Goal: Task Accomplishment & Management: Manage account settings

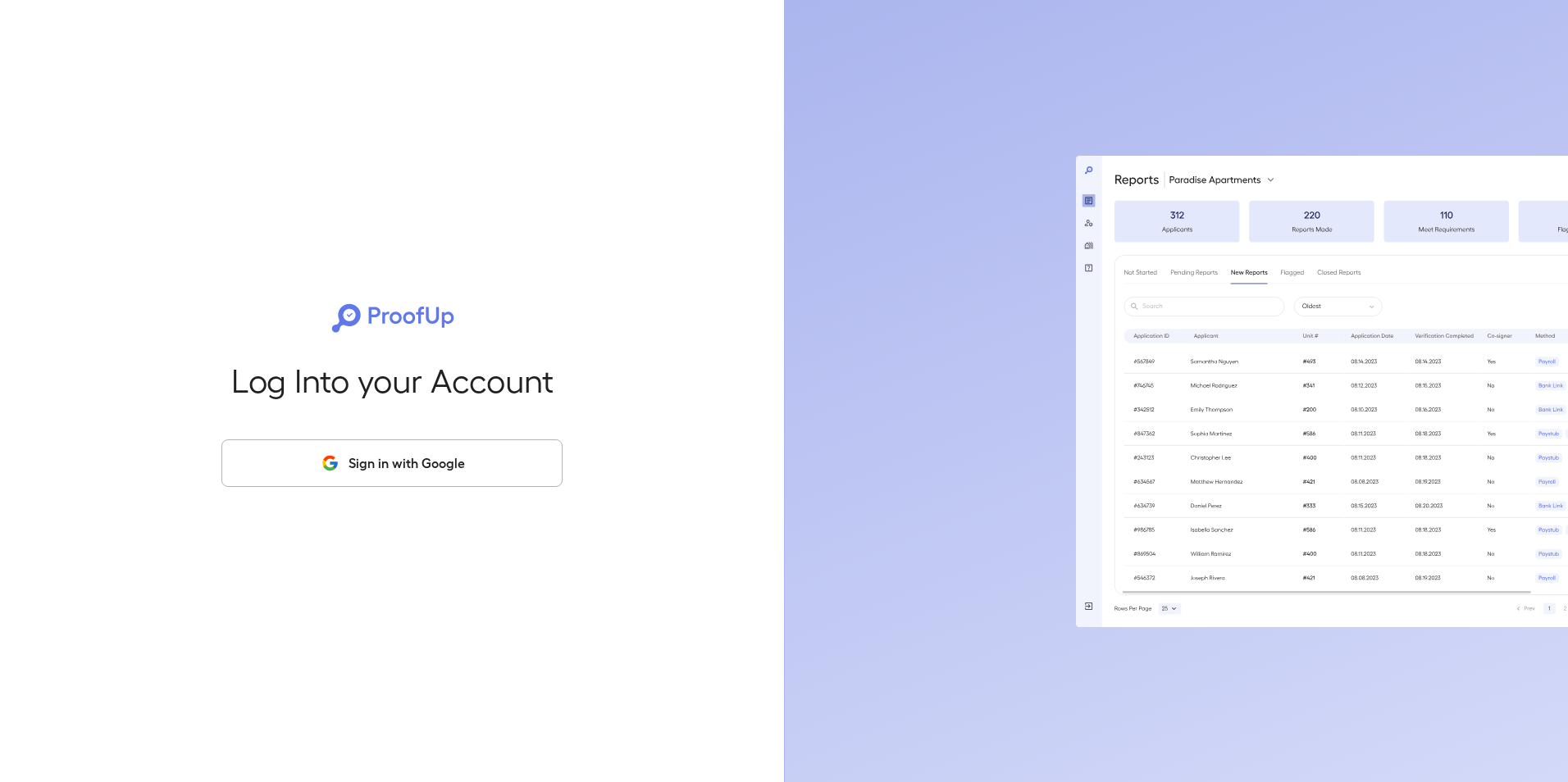
click at [304, 451] on button "Sign in with Google" at bounding box center [392, 463] width 341 height 48
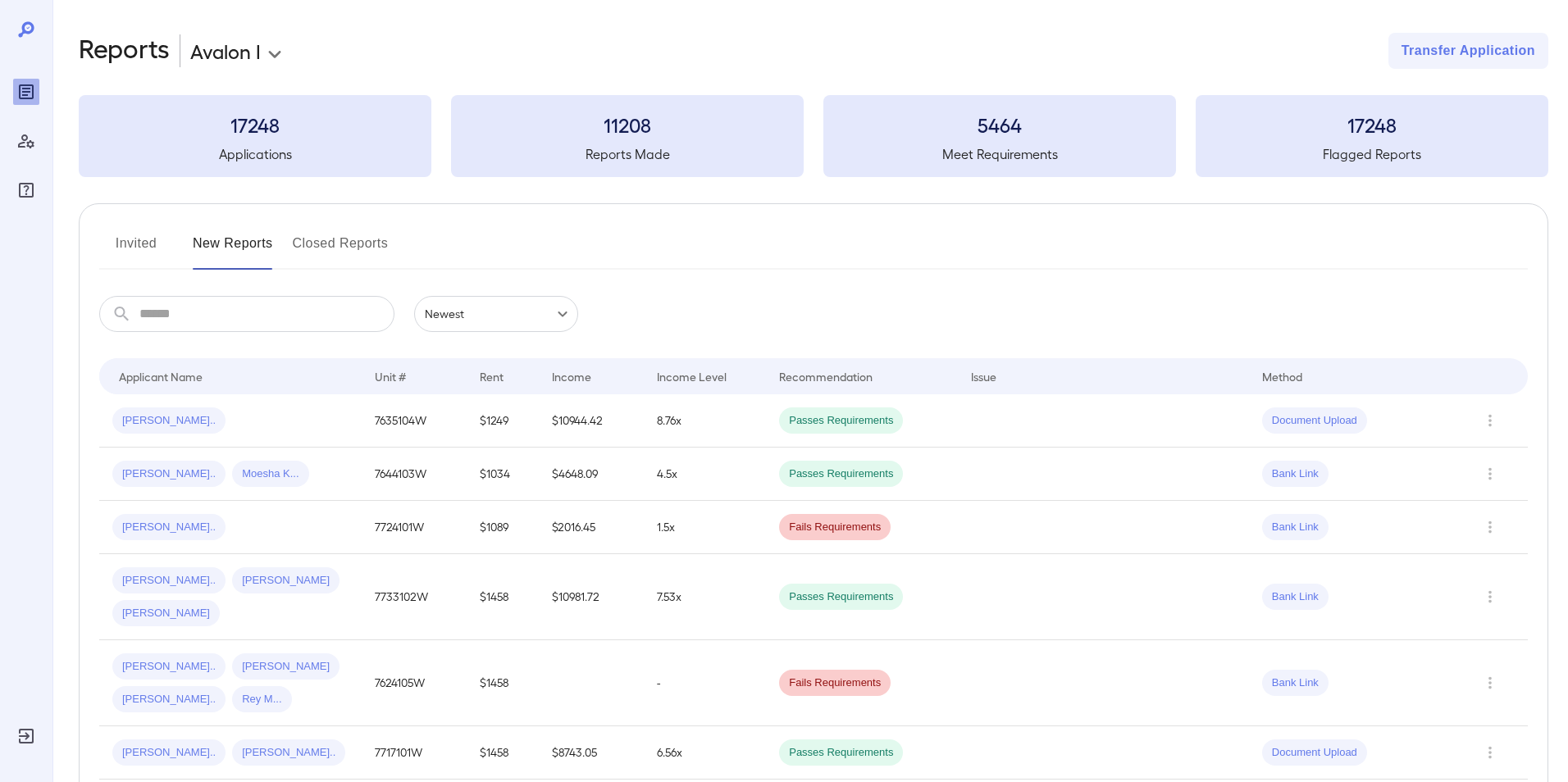
click at [259, 51] on body "**********" at bounding box center [784, 391] width 1568 height 782
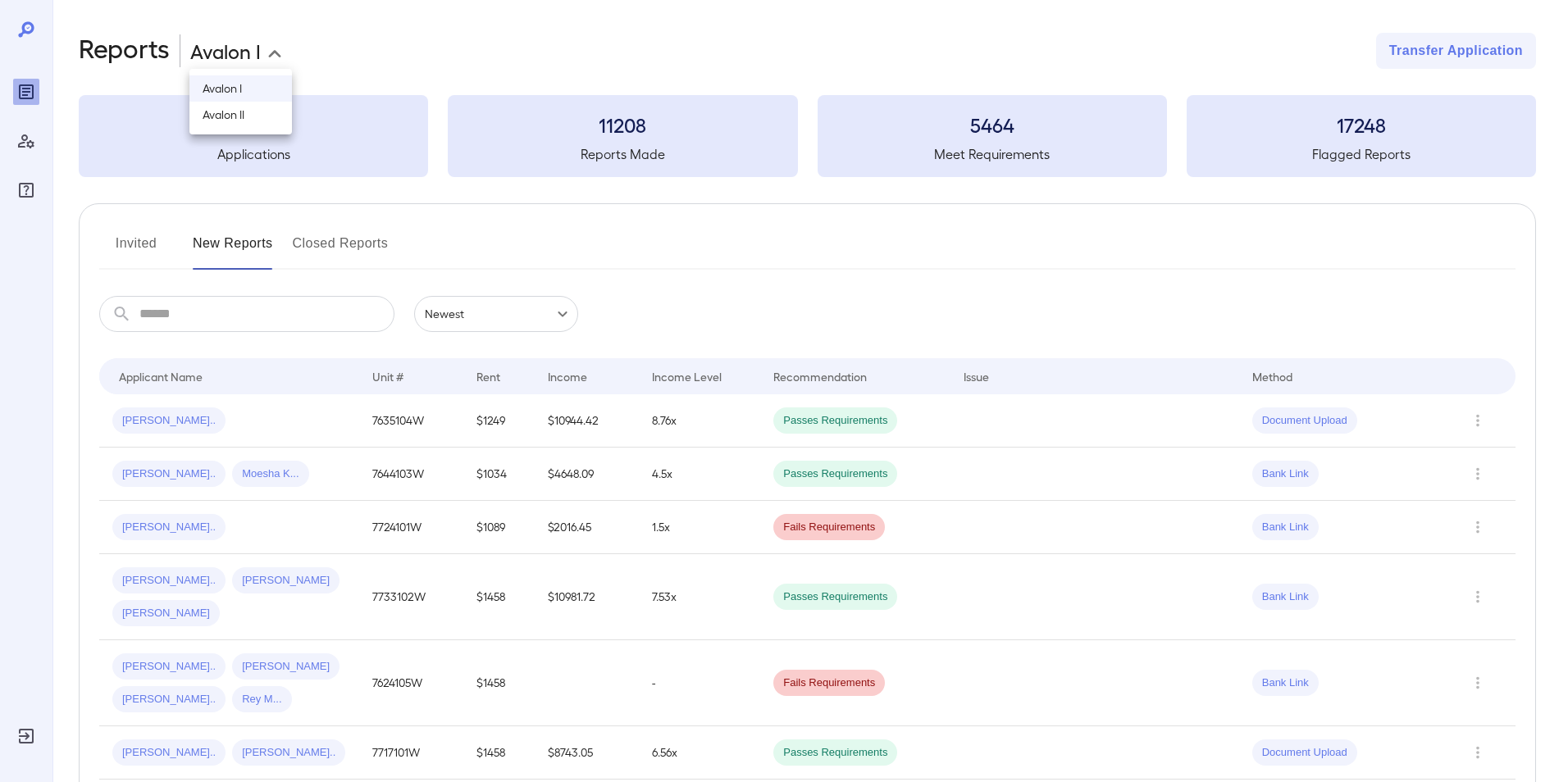
click at [261, 109] on li "Avalon II" at bounding box center [240, 115] width 102 height 26
type input "**********"
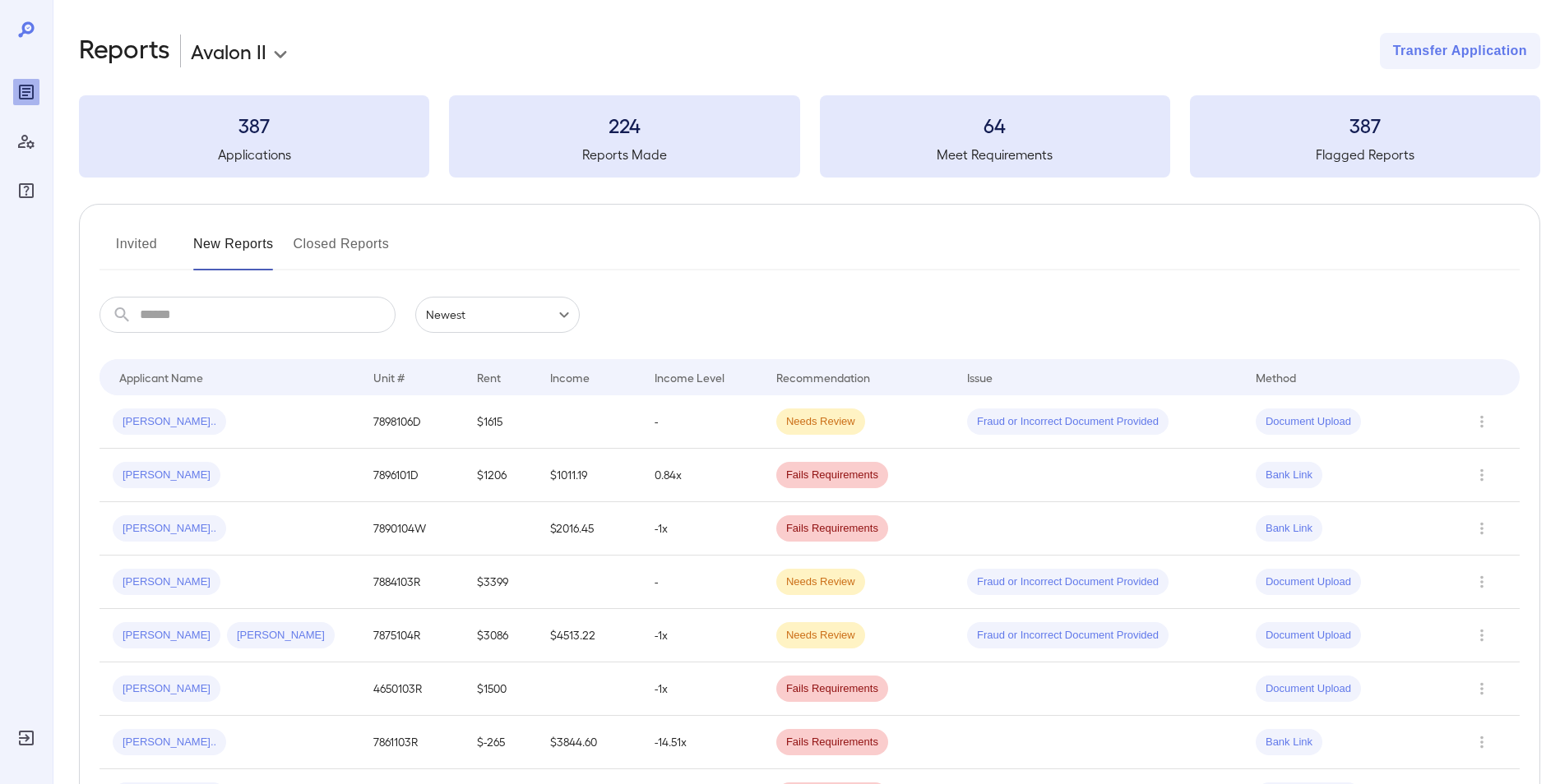
click at [132, 236] on button "Invited" at bounding box center [136, 250] width 74 height 40
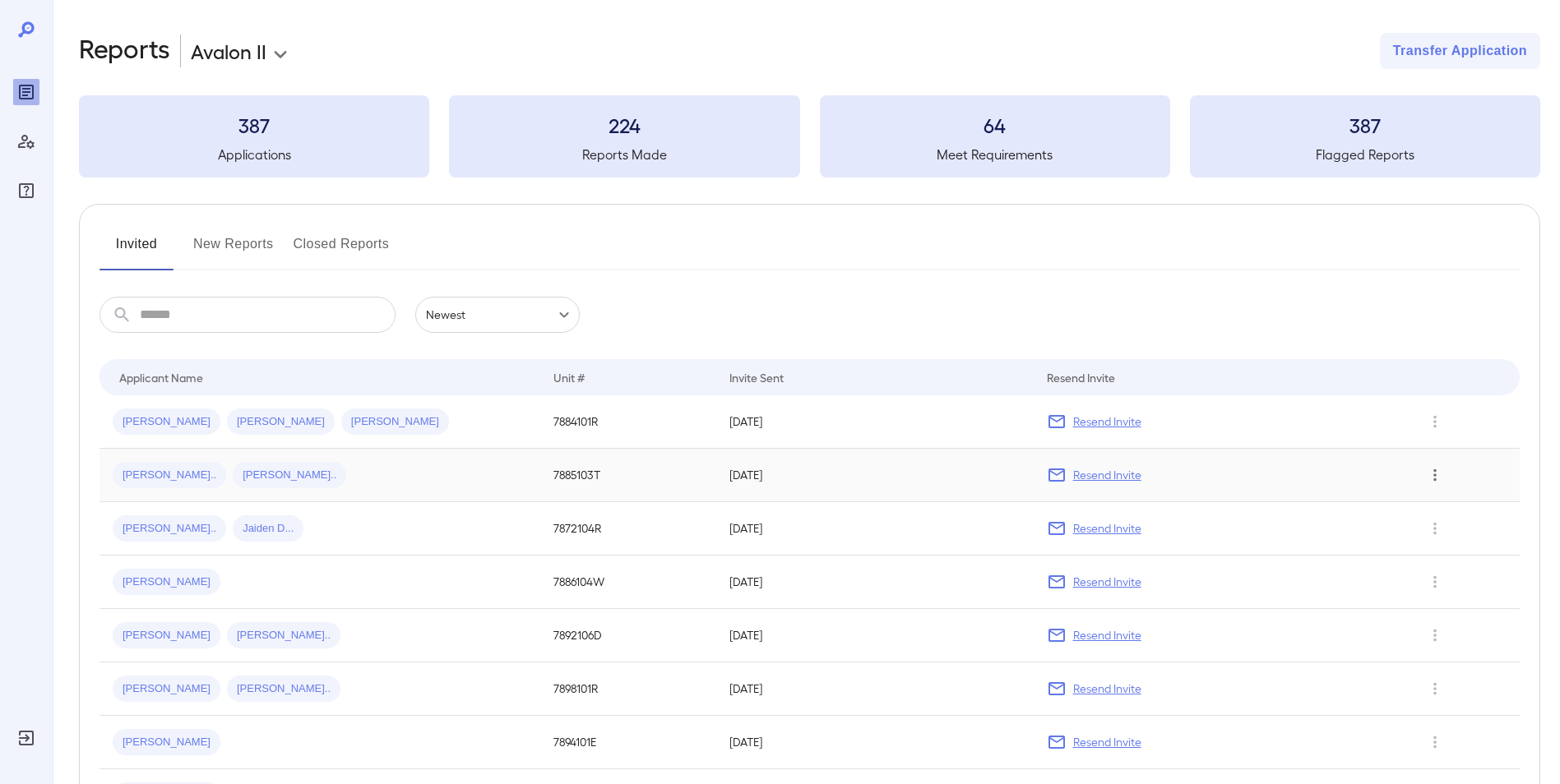
click at [1435, 476] on icon "Row Actions" at bounding box center [1435, 475] width 3 height 12
click at [1451, 510] on li "View Application" at bounding box center [1486, 508] width 130 height 26
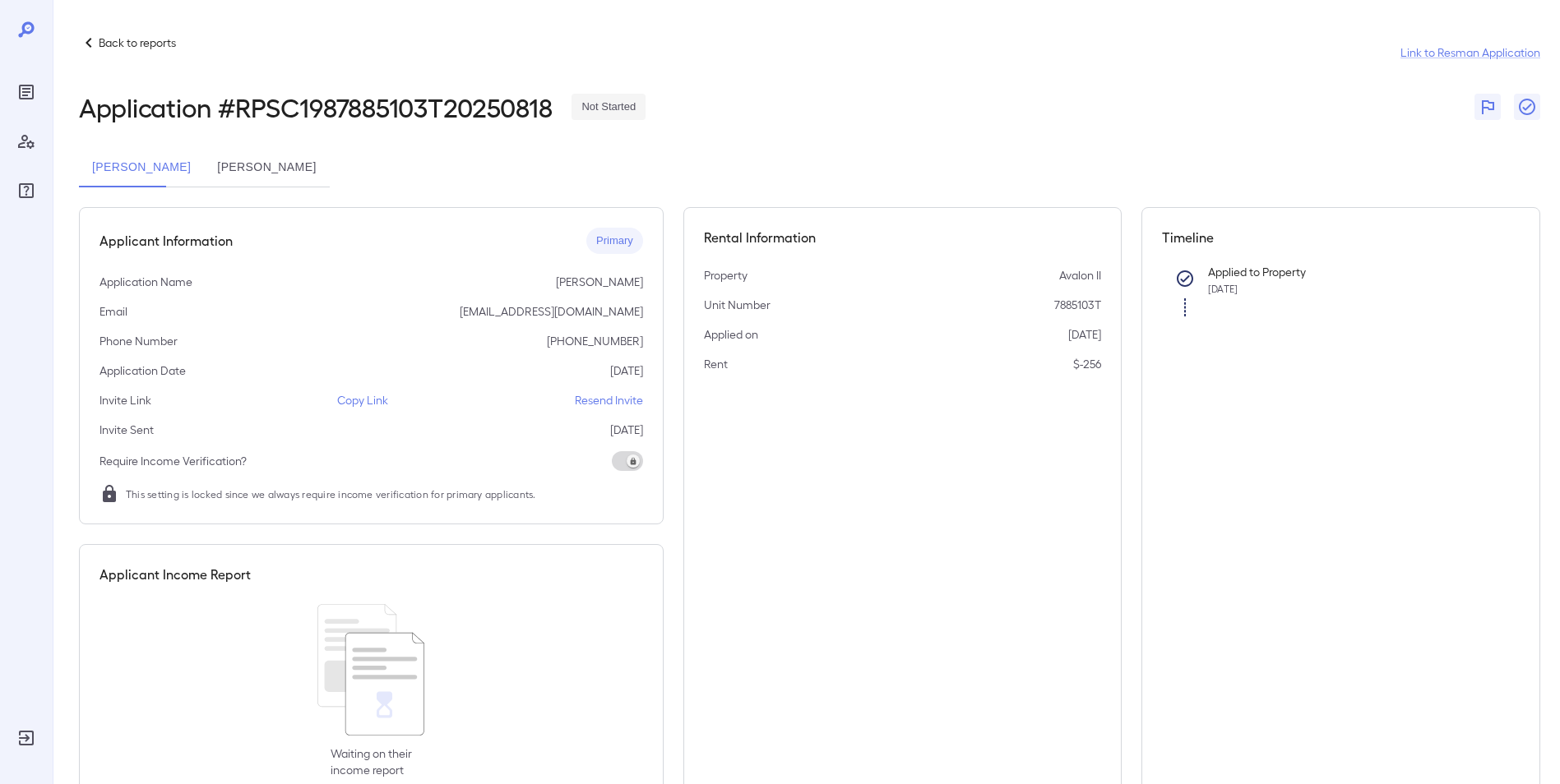
click at [96, 47] on icon at bounding box center [88, 43] width 20 height 20
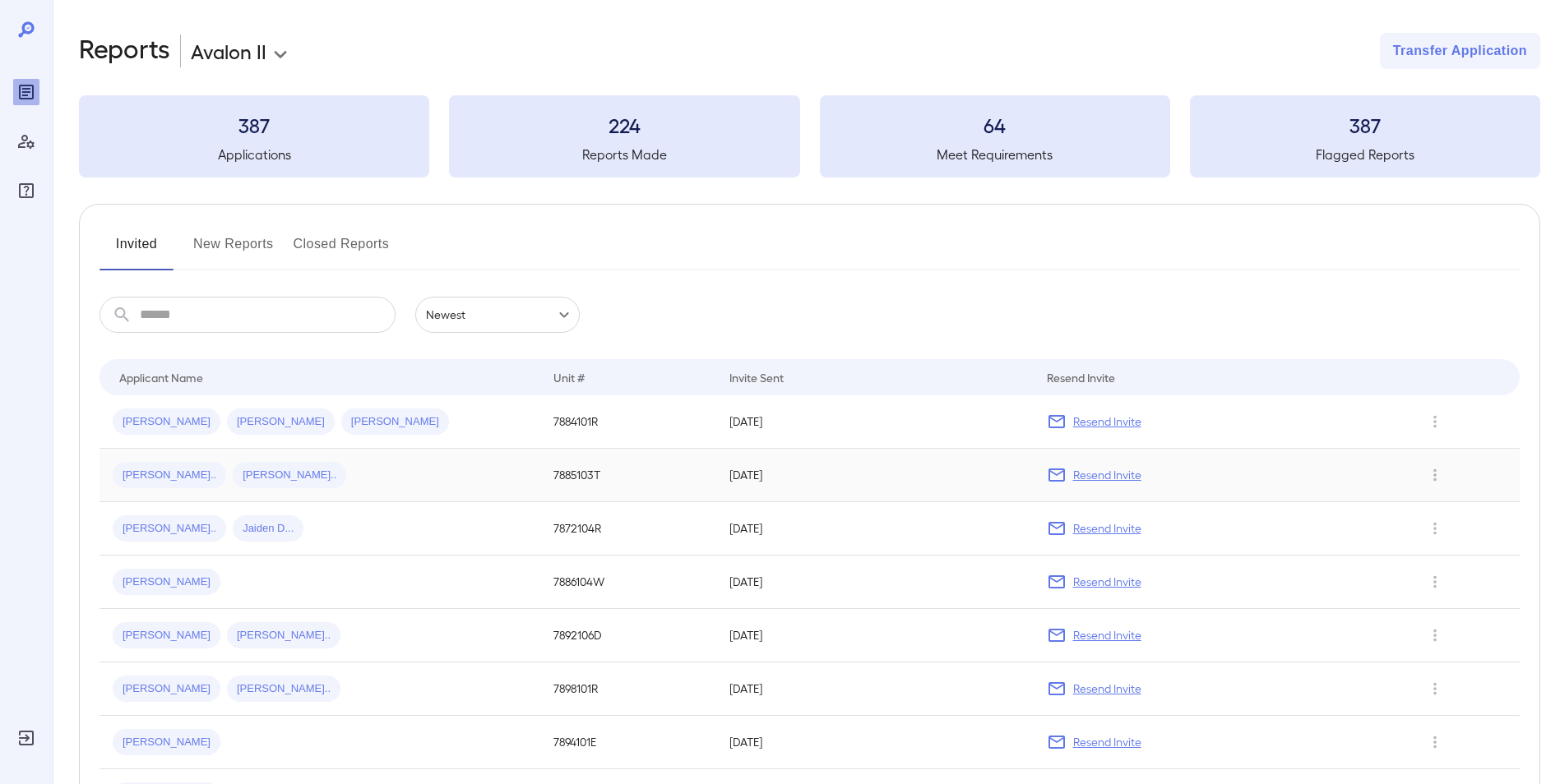
click at [1125, 473] on p "Resend Invite" at bounding box center [1108, 475] width 69 height 17
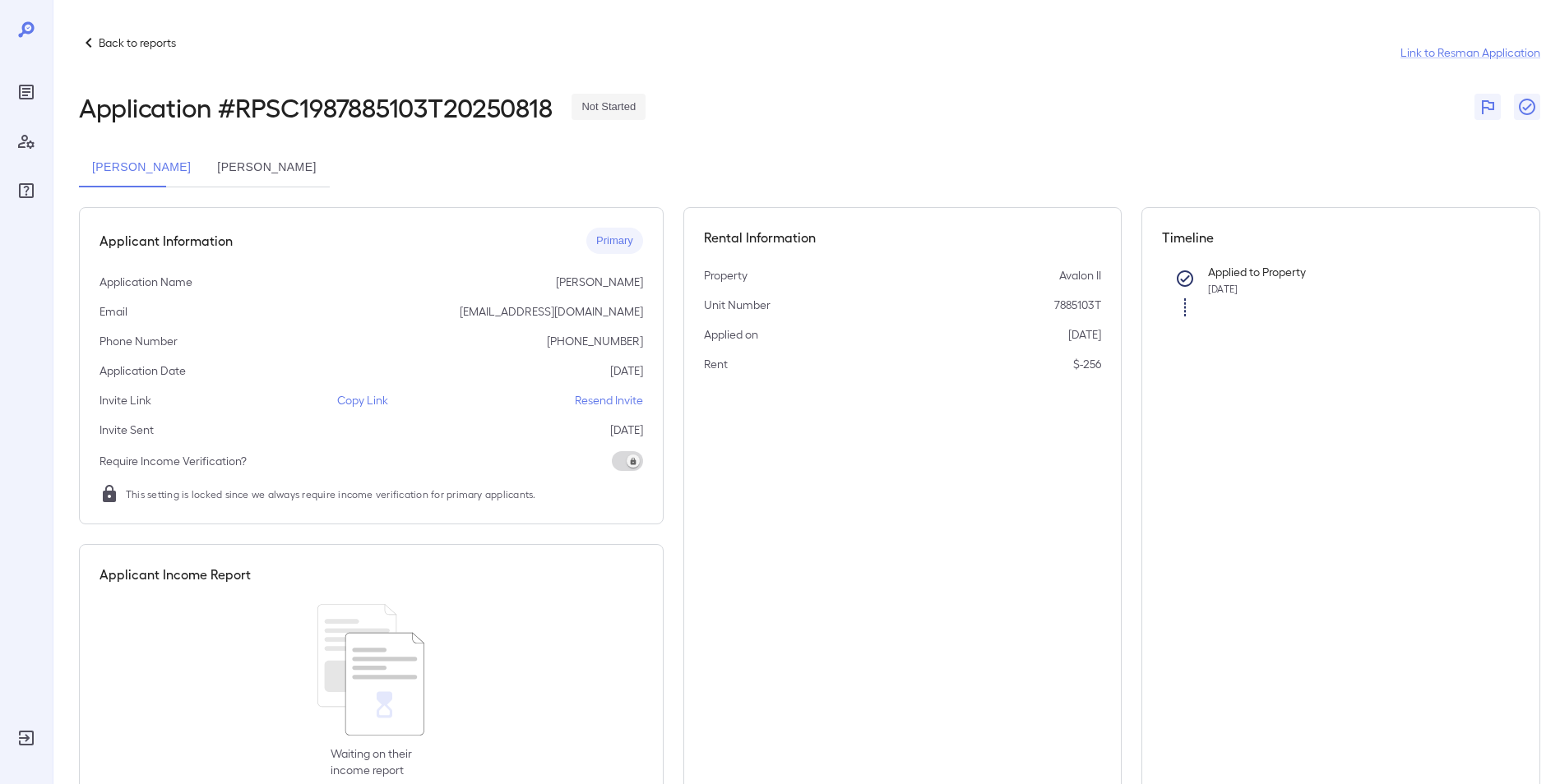
click at [135, 50] on p "Back to reports" at bounding box center [137, 43] width 78 height 17
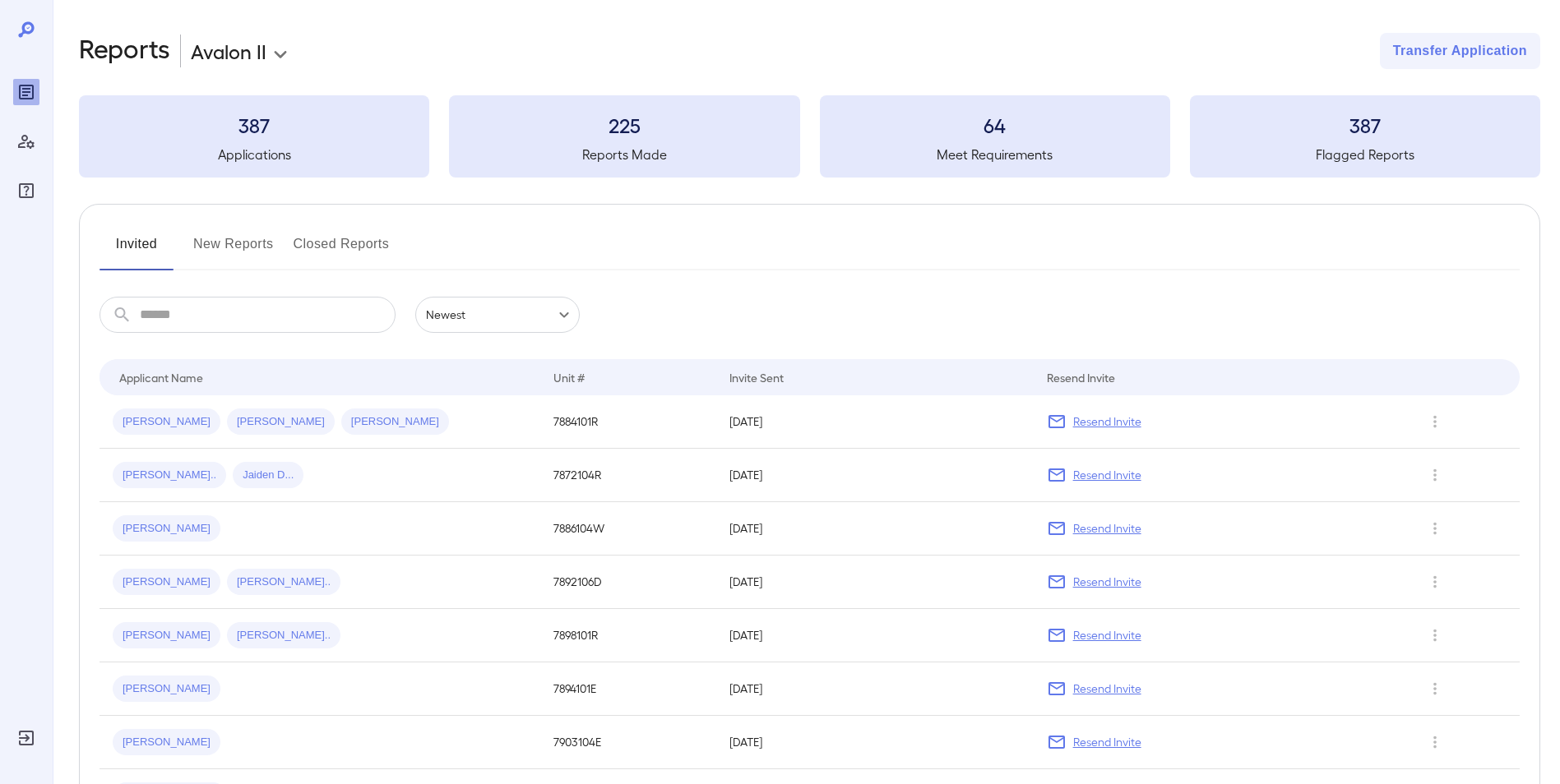
drag, startPoint x: 247, startPoint y: 234, endPoint x: 247, endPoint y: 242, distance: 8.0
click at [247, 233] on button "New Reports" at bounding box center [233, 250] width 81 height 40
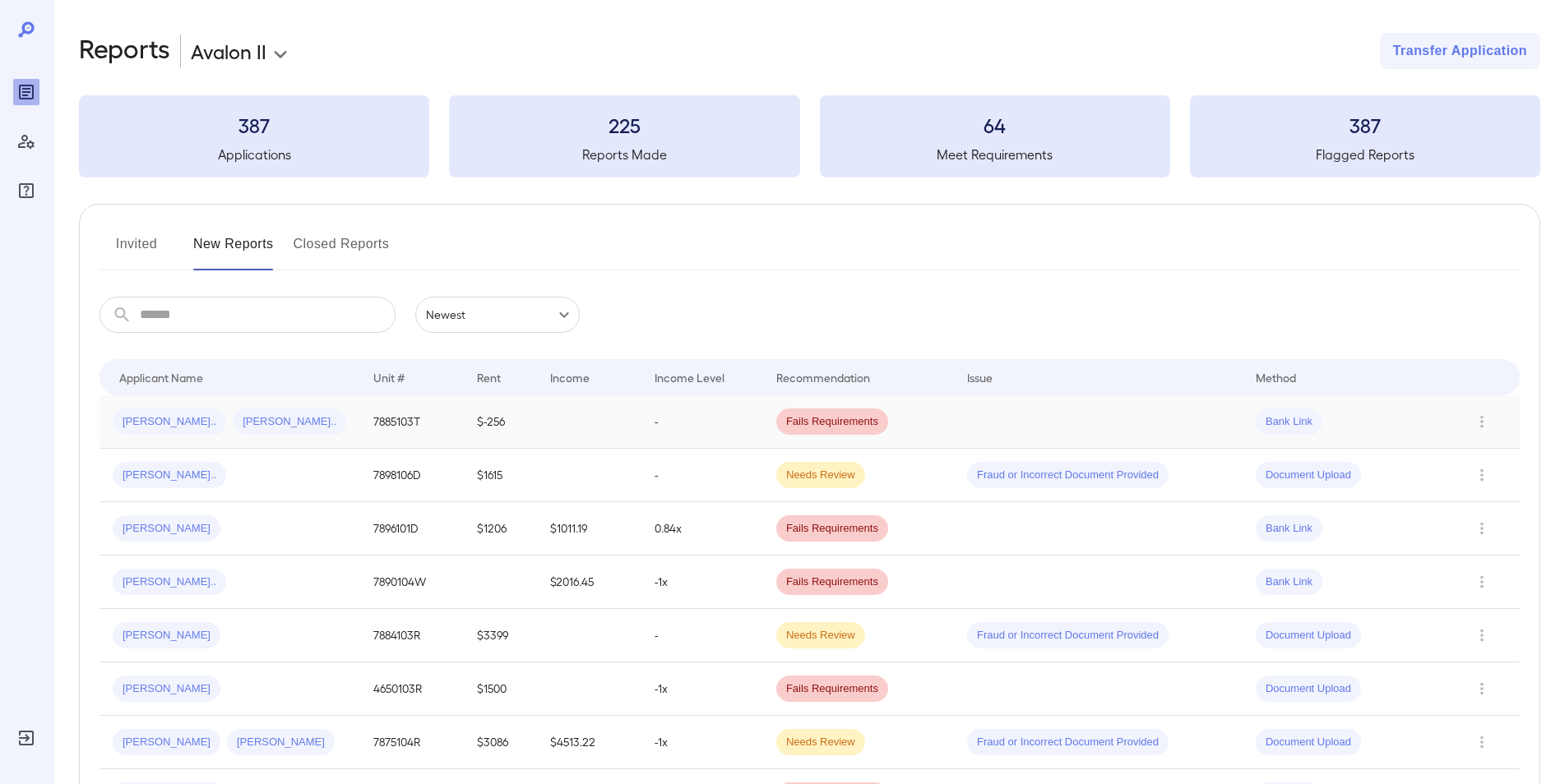
click at [299, 421] on div "iris p... yonatan s..." at bounding box center [230, 421] width 235 height 26
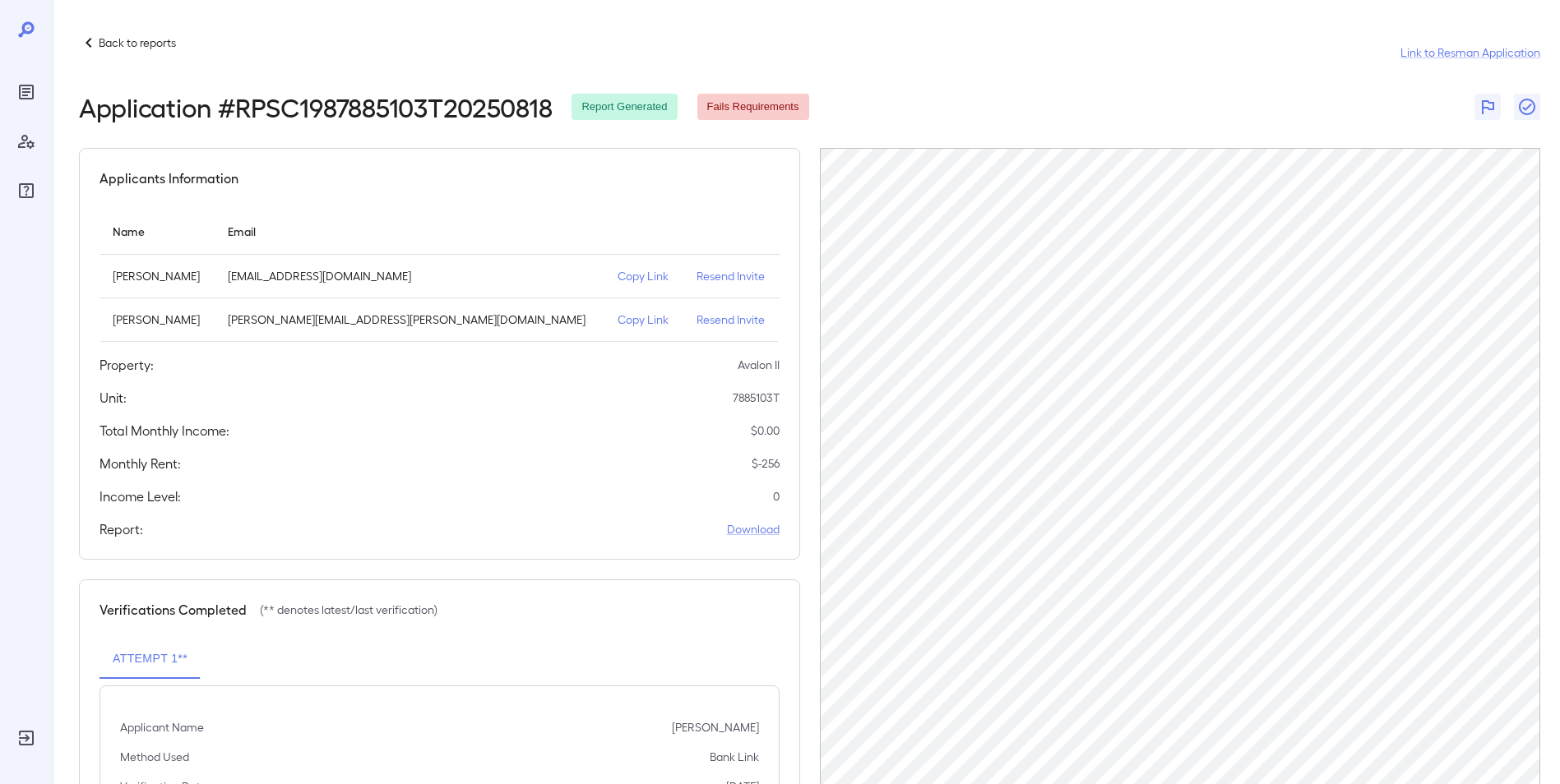
click at [102, 36] on p "Back to reports" at bounding box center [137, 43] width 78 height 17
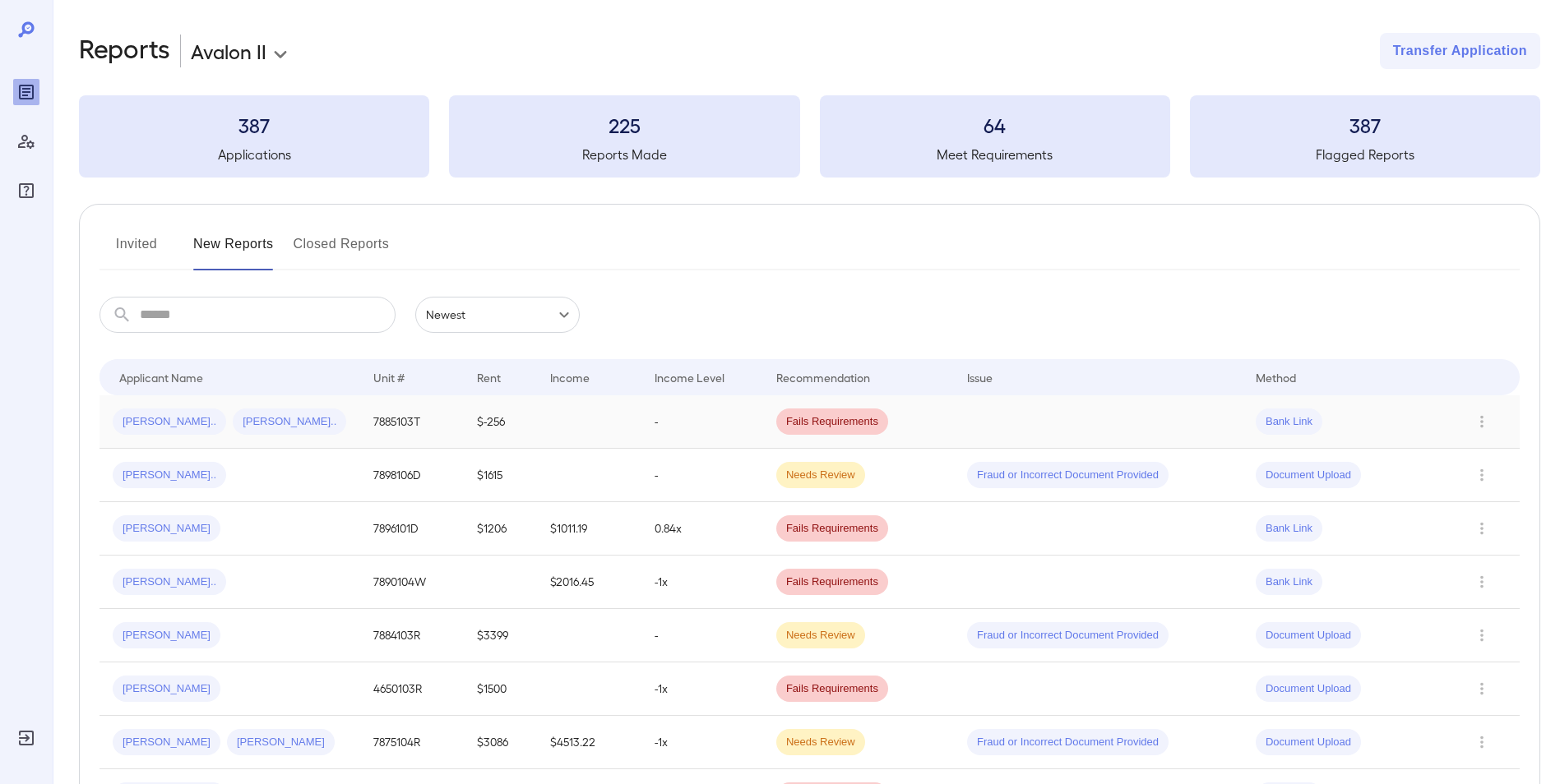
click at [314, 424] on div "iris p... yonatan s..." at bounding box center [230, 421] width 235 height 26
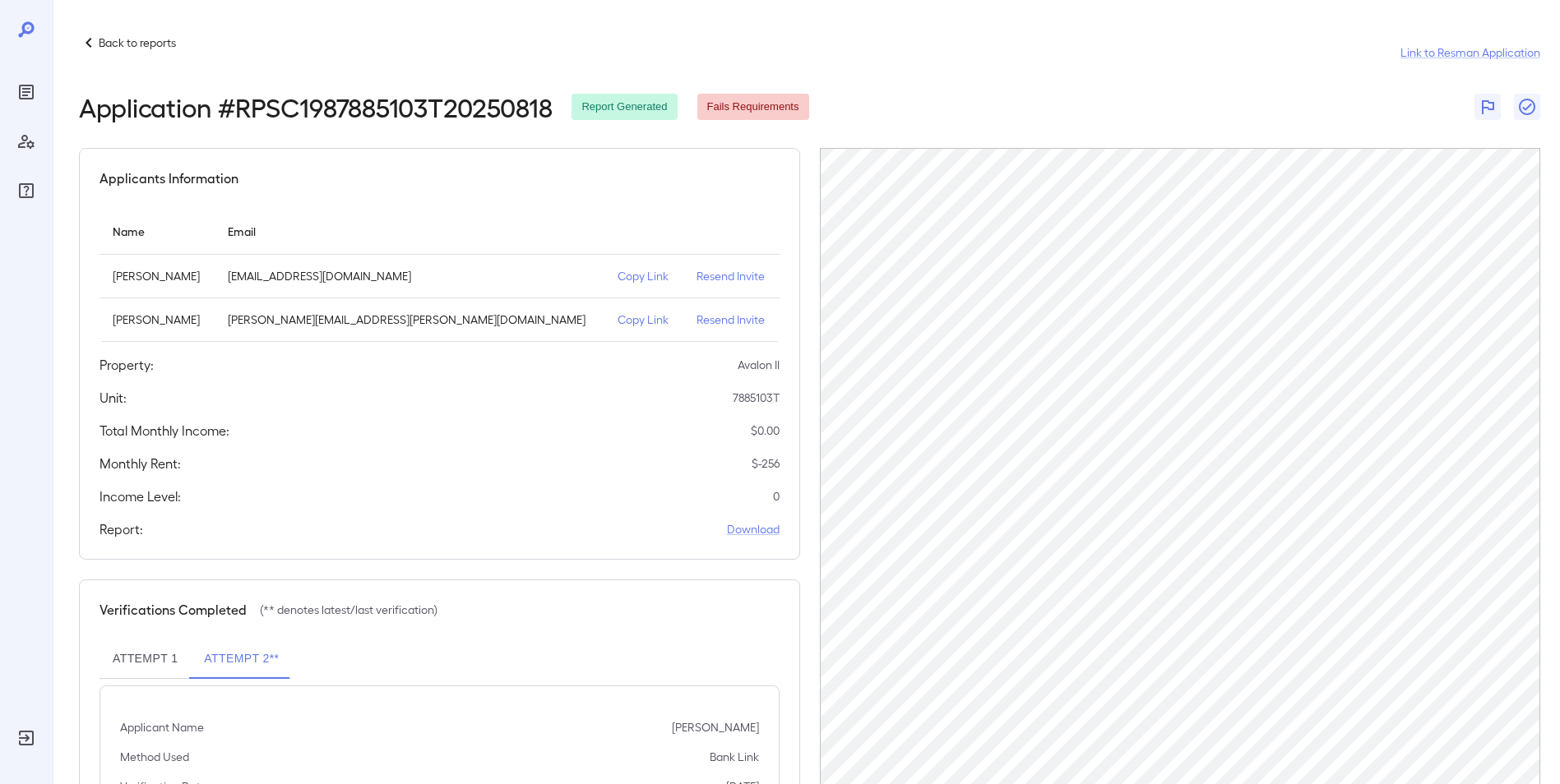
click at [147, 657] on button "Attempt 1" at bounding box center [145, 660] width 91 height 40
click at [222, 663] on button "Attempt 2**" at bounding box center [242, 660] width 101 height 40
